Goal: Information Seeking & Learning: Check status

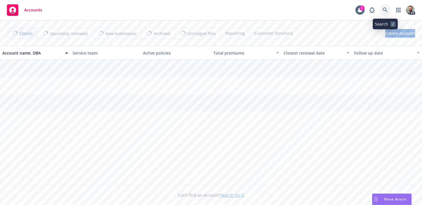
click at [386, 11] on icon at bounding box center [385, 9] width 5 height 5
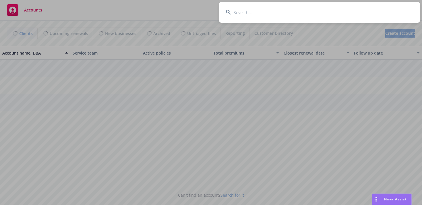
click at [367, 9] on input at bounding box center [319, 12] width 201 height 21
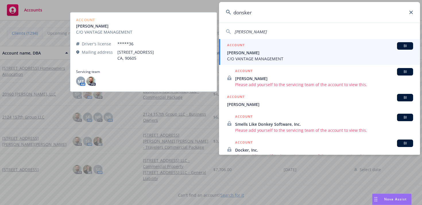
type input "donsker"
click at [259, 52] on span "[PERSON_NAME]" at bounding box center [320, 53] width 186 height 6
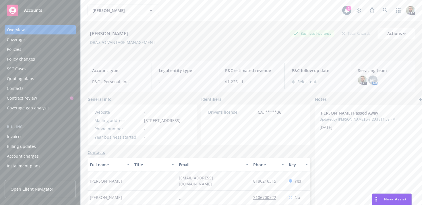
click at [24, 49] on div "Policies" at bounding box center [40, 49] width 67 height 9
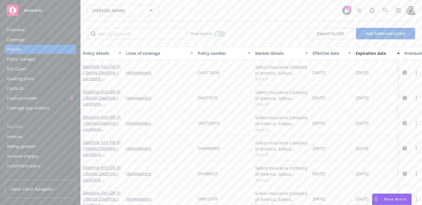
click at [17, 30] on div "Overview" at bounding box center [16, 29] width 18 height 9
